Goal: Task Accomplishment & Management: Manage account settings

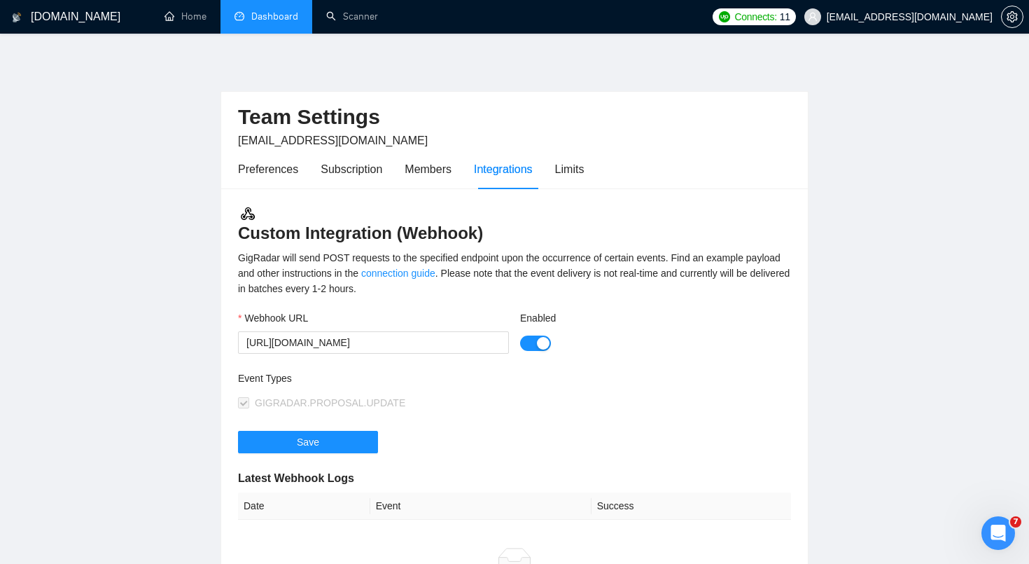
click at [275, 16] on link "Dashboard" at bounding box center [267, 17] width 64 height 12
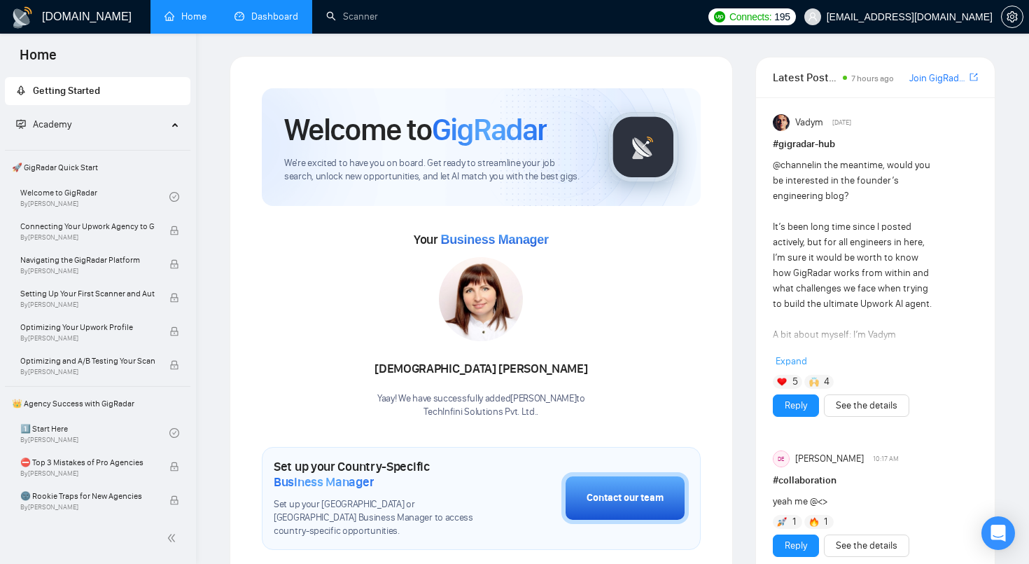
click at [270, 22] on link "Dashboard" at bounding box center [267, 17] width 64 height 12
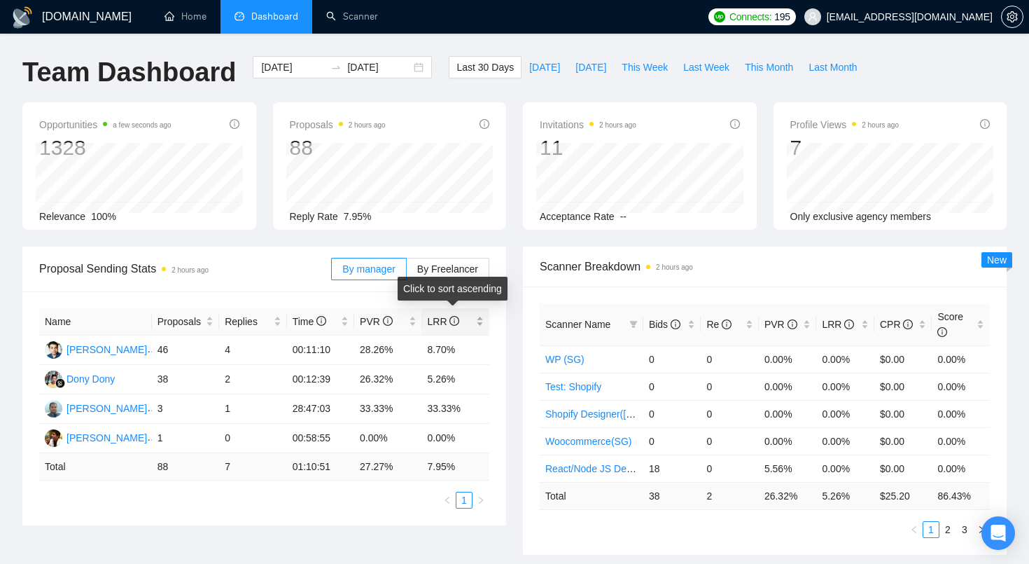
click at [470, 318] on span "LRR" at bounding box center [451, 321] width 46 height 15
click at [461, 270] on span "By Freelancer" at bounding box center [447, 268] width 61 height 11
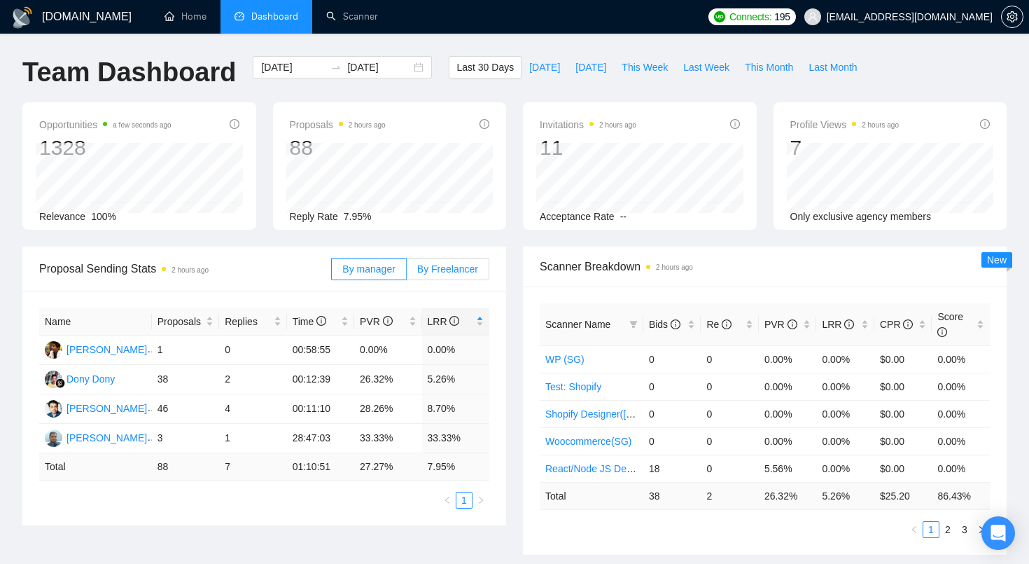
click at [407, 272] on input "By Freelancer" at bounding box center [407, 272] width 0 height 0
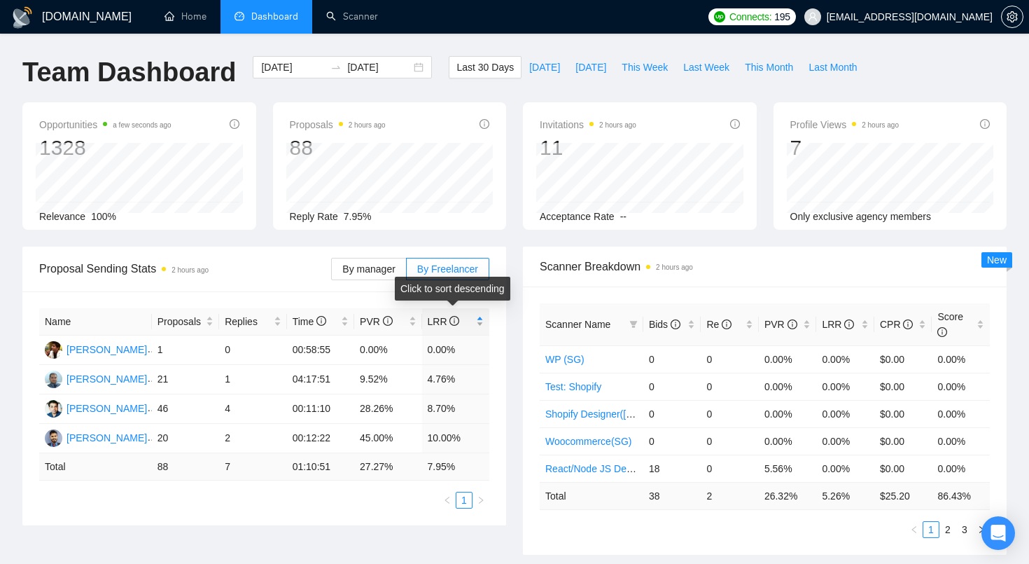
click at [476, 323] on div "LRR" at bounding box center [456, 321] width 57 height 15
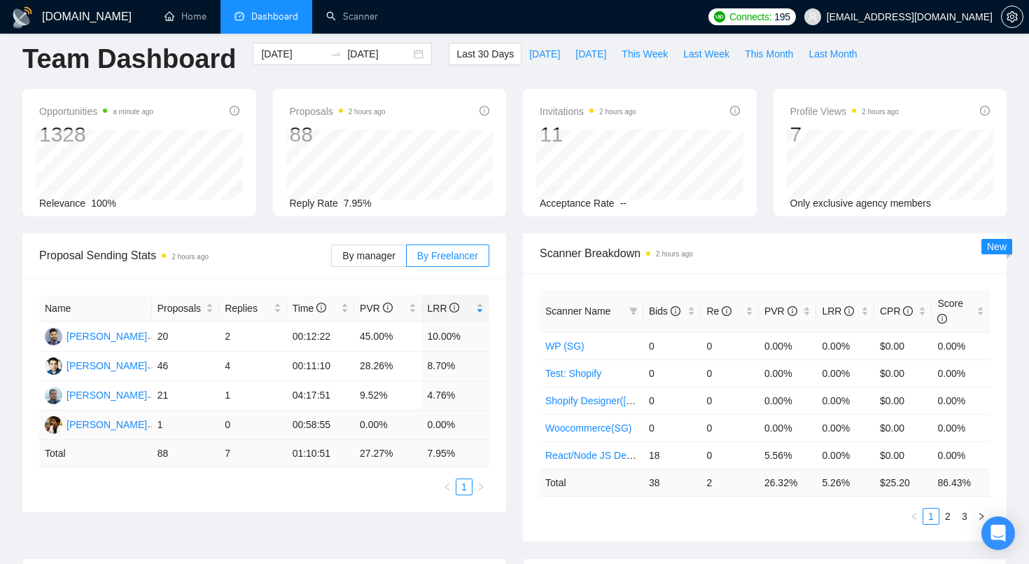
scroll to position [15, 0]
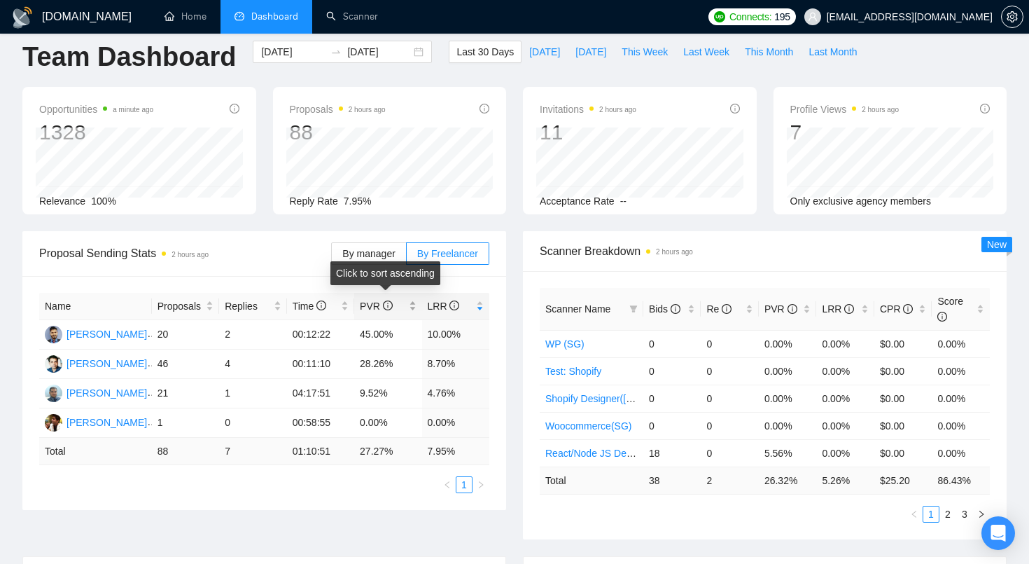
click at [368, 306] on span "PVR" at bounding box center [376, 305] width 33 height 11
